Goal: Transaction & Acquisition: Subscribe to service/newsletter

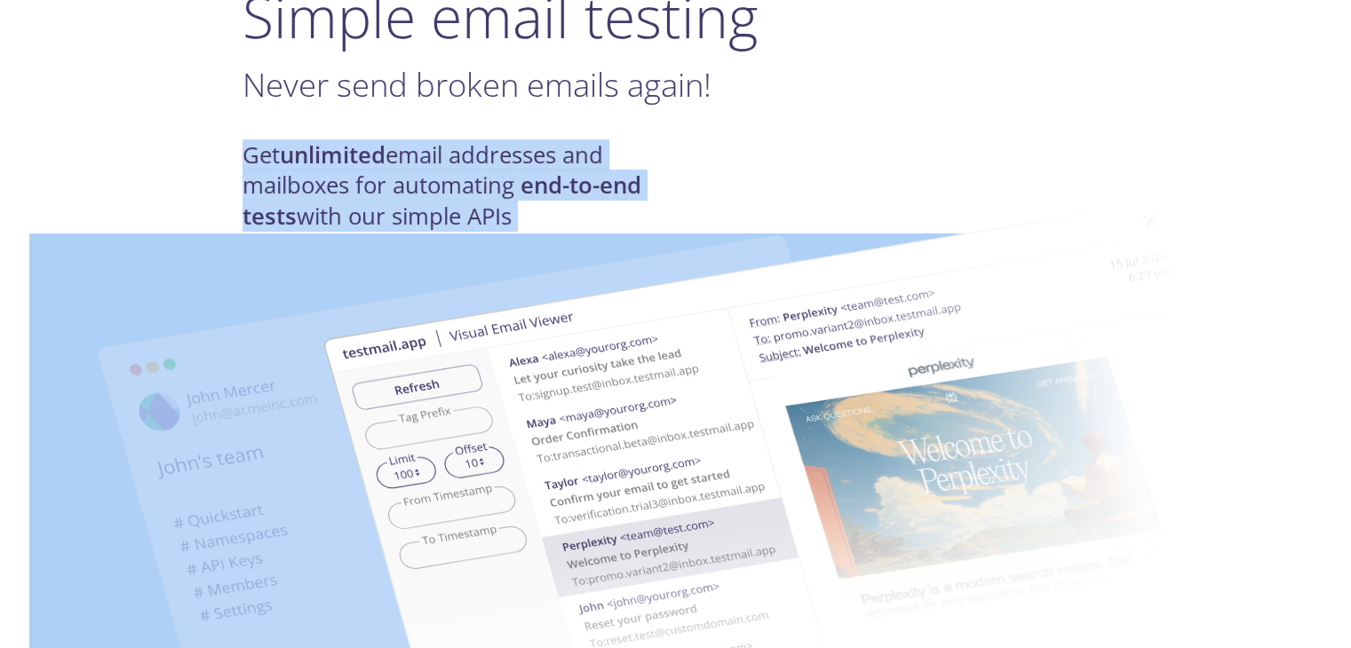
drag, startPoint x: 0, startPoint y: 0, endPoint x: 647, endPoint y: 187, distance: 673.3
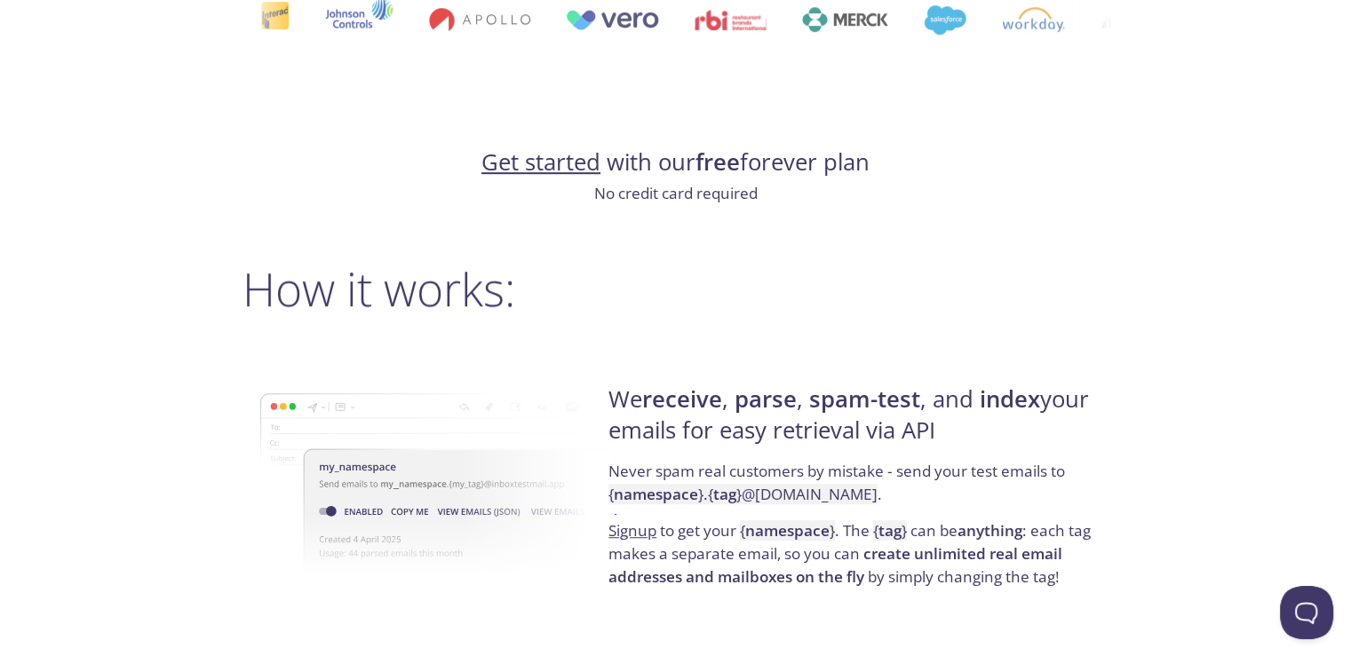
scroll to position [1421, 0]
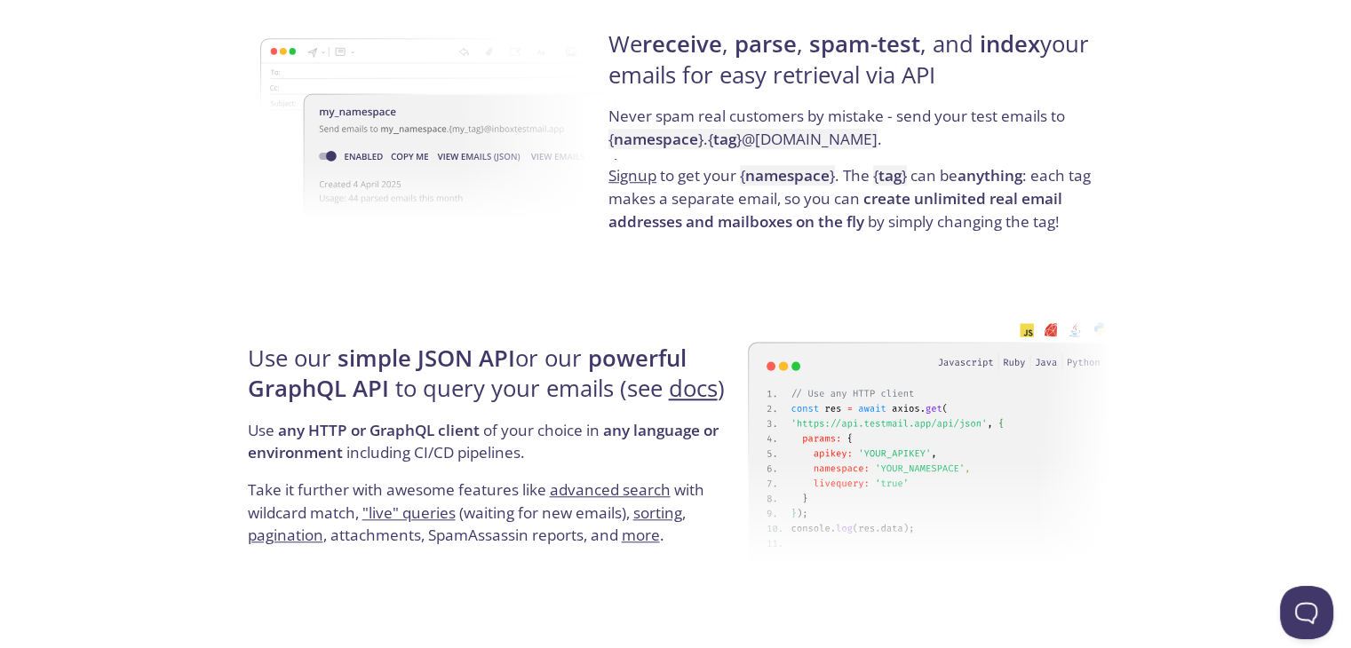
drag, startPoint x: 616, startPoint y: 47, endPoint x: 1054, endPoint y: 80, distance: 439.1
click at [1053, 80] on h4 "We receive , parse , spam-test , and index your emails for easy retrieval via A…" at bounding box center [855, 67] width 495 height 76
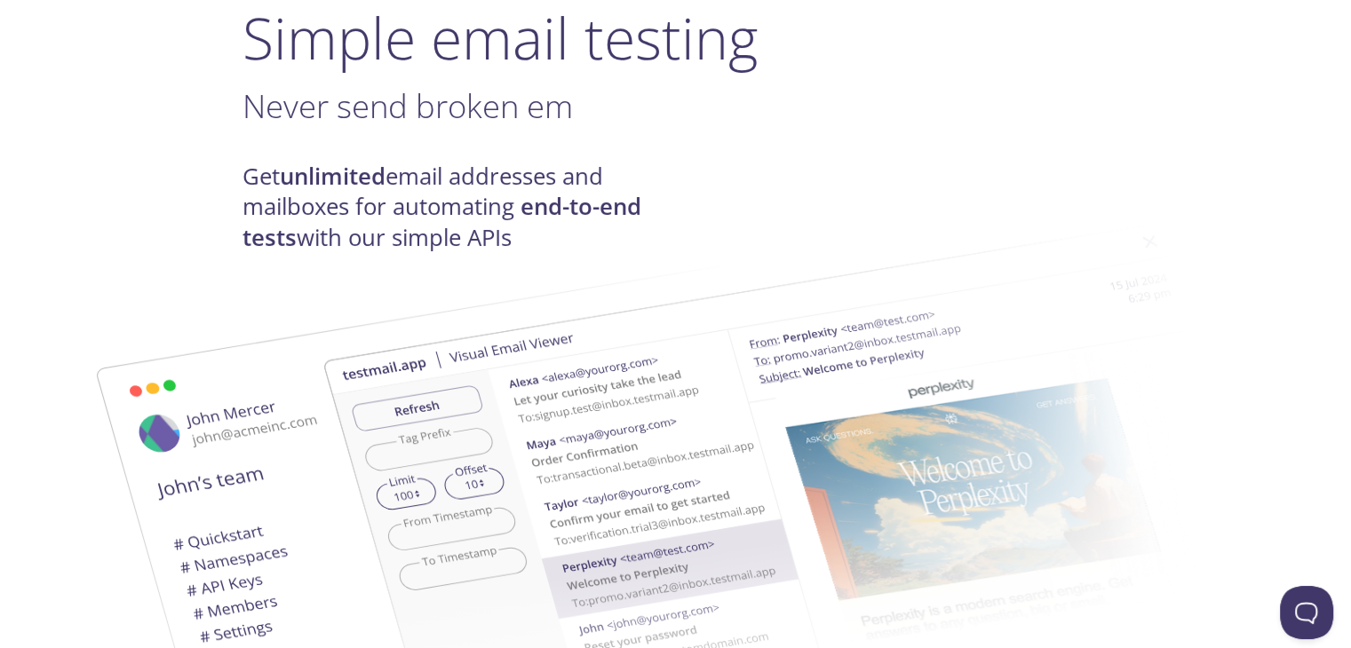
scroll to position [0, 0]
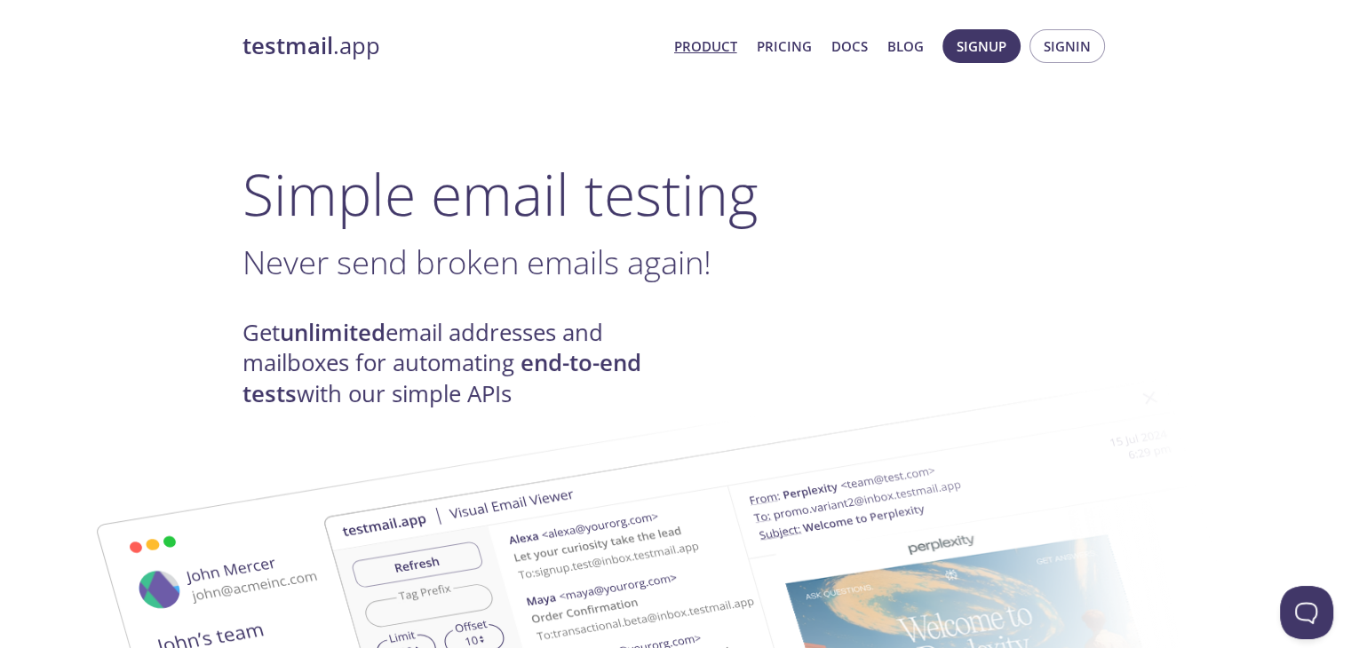
click at [783, 28] on span "Product Pricing Docs Blog" at bounding box center [798, 46] width 269 height 43
click at [792, 51] on link "Pricing" at bounding box center [784, 46] width 55 height 23
